Goal: Check status

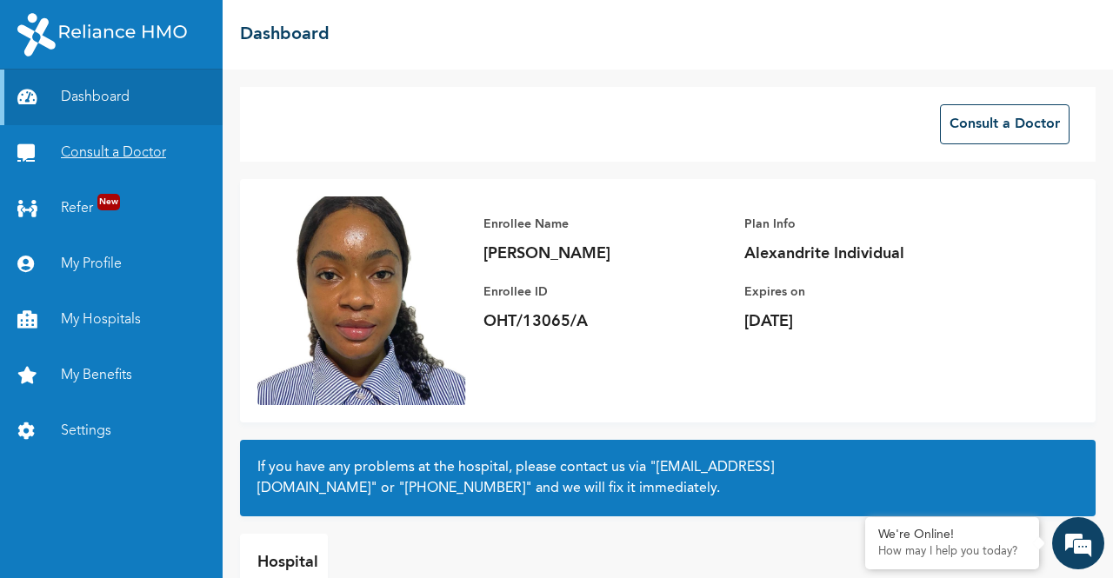
click at [100, 148] on link "Consult a Doctor" at bounding box center [111, 153] width 223 height 56
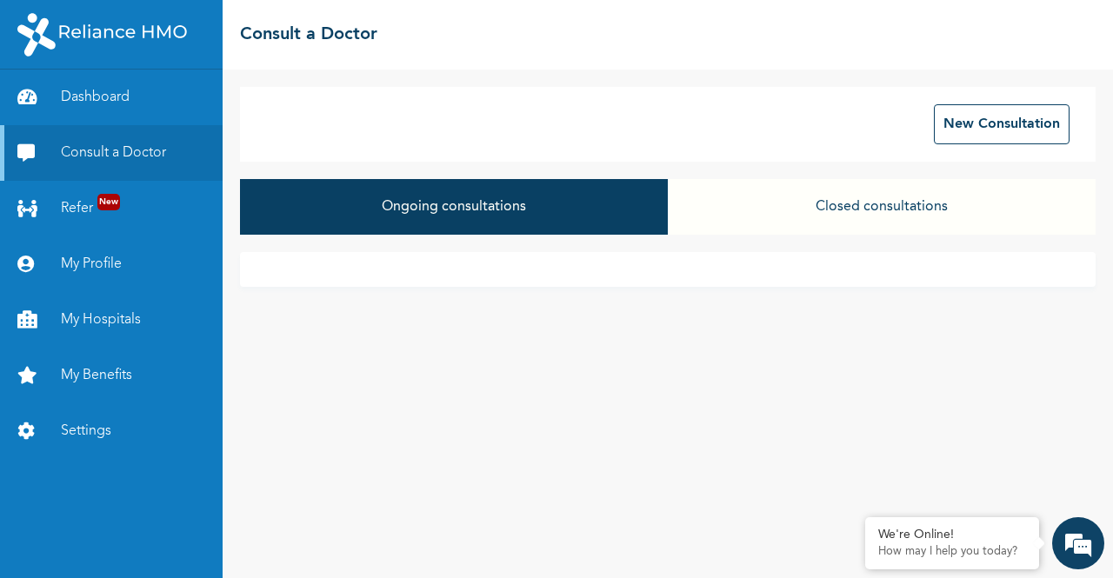
click at [748, 229] on button "Closed consultations" at bounding box center [882, 207] width 428 height 56
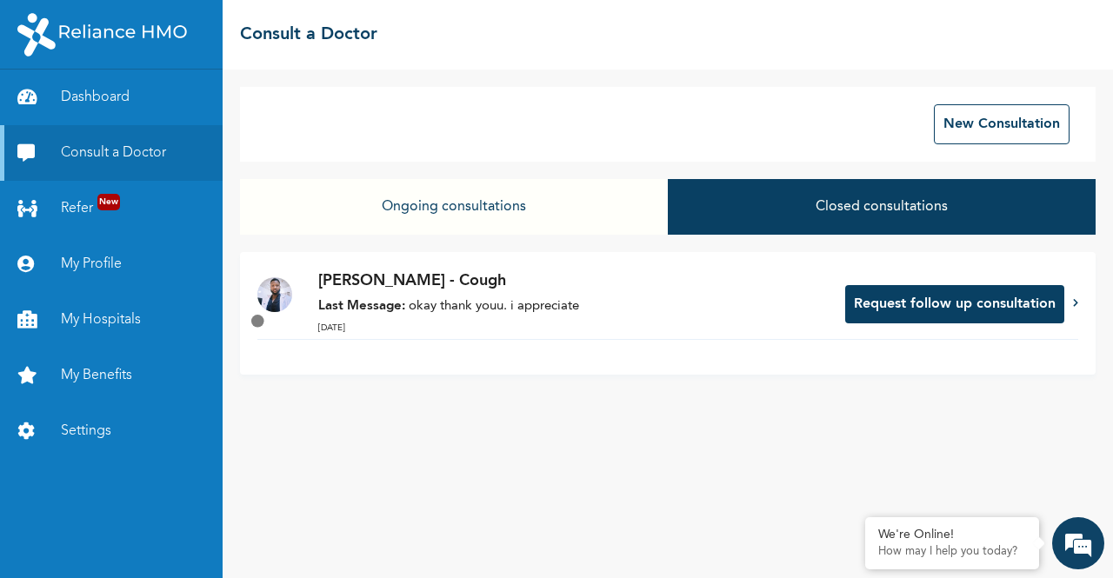
click at [464, 318] on div "[PERSON_NAME] - Cough Last Message: okay thank youu. i appreciate [DATE]" at bounding box center [572, 304] width 509 height 70
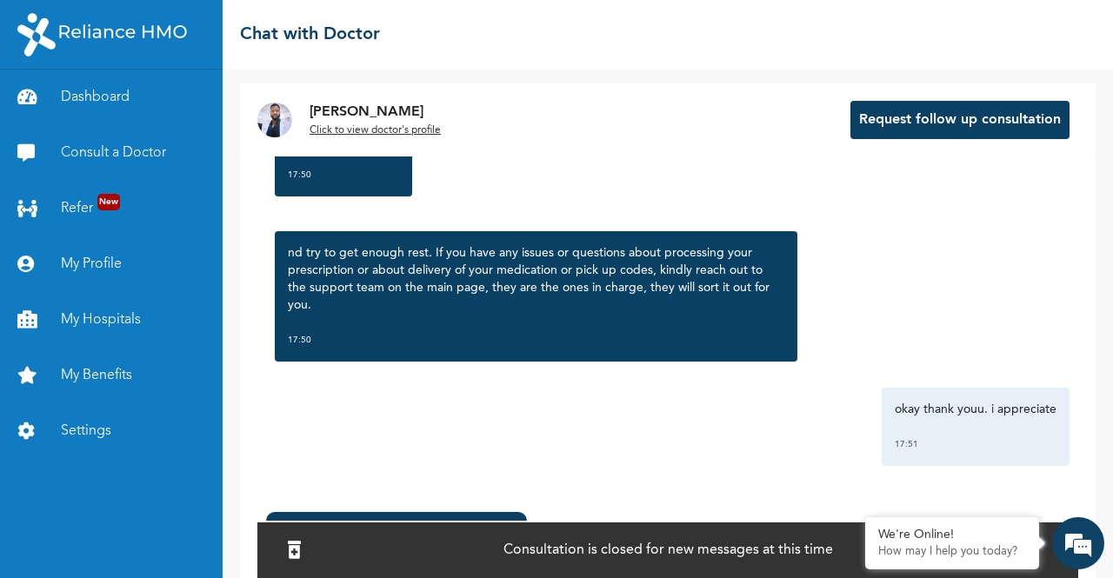
scroll to position [116, 0]
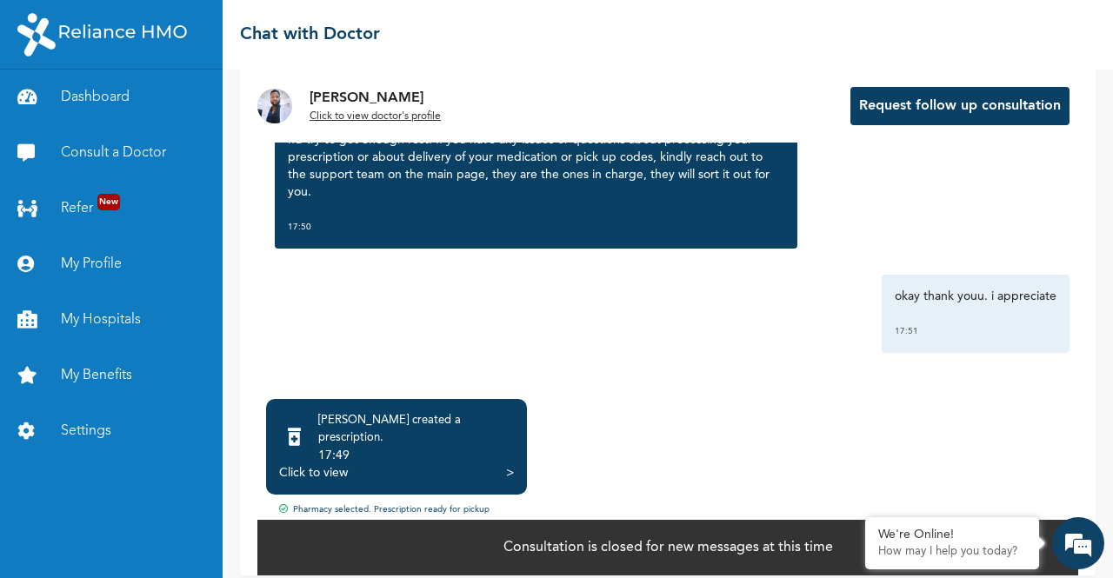
click at [349, 464] on div "Click to view >" at bounding box center [396, 472] width 235 height 17
click at [314, 464] on div "Click to view" at bounding box center [313, 472] width 69 height 17
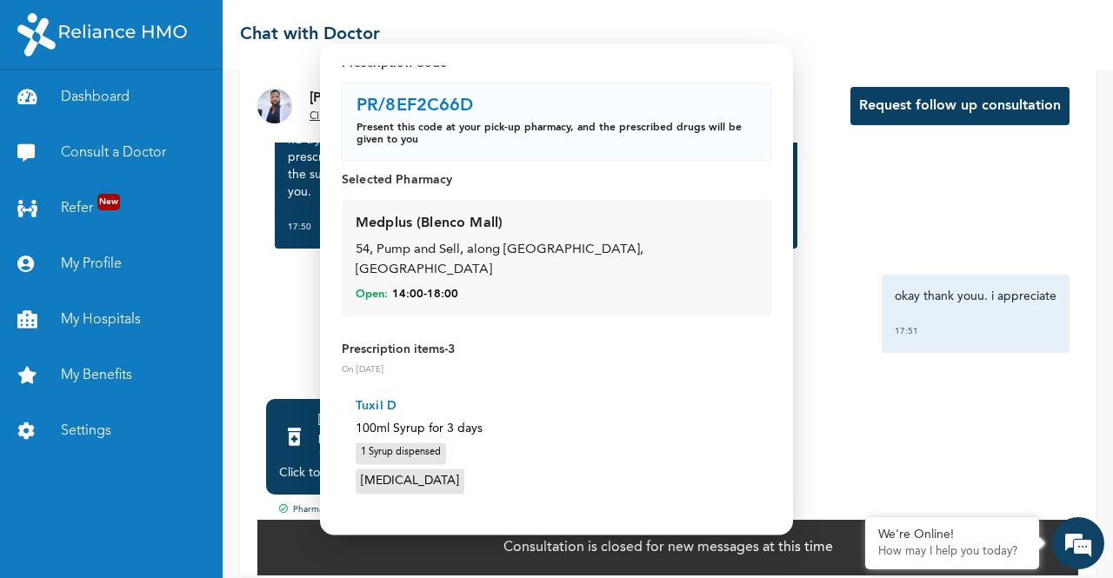
scroll to position [0, 0]
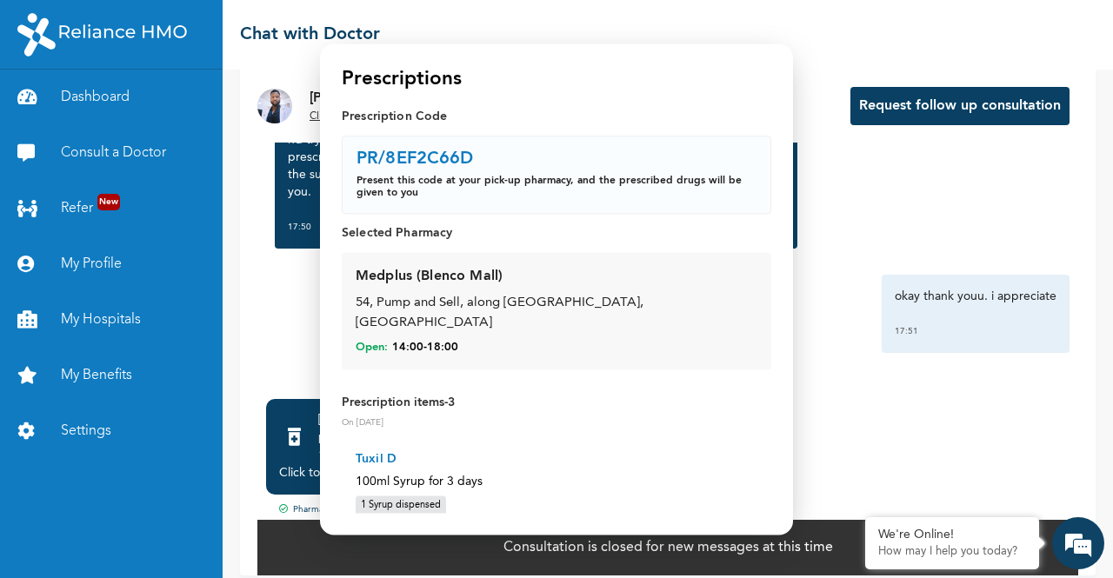
click at [405, 341] on span "14:00 - 18:00" at bounding box center [425, 349] width 66 height 16
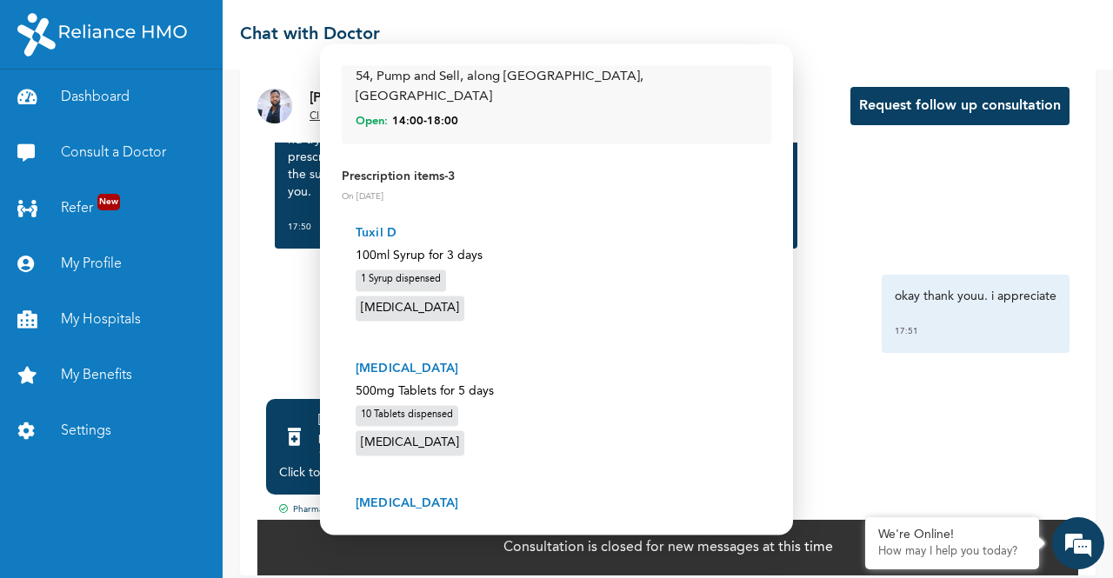
scroll to position [224, 0]
